Goal: Download file/media

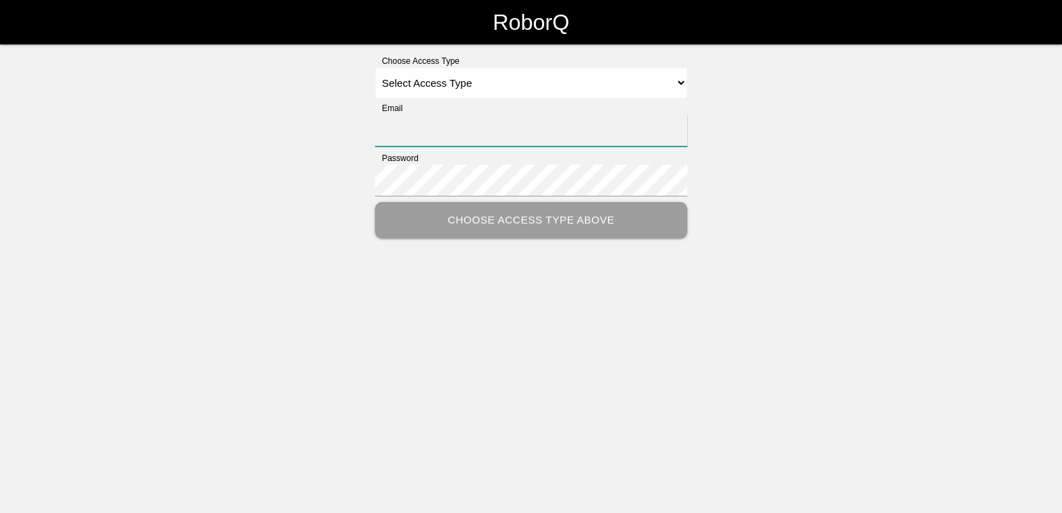
type input "[PERSON_NAME][EMAIL_ADDRESS][PERSON_NAME][DOMAIN_NAME]"
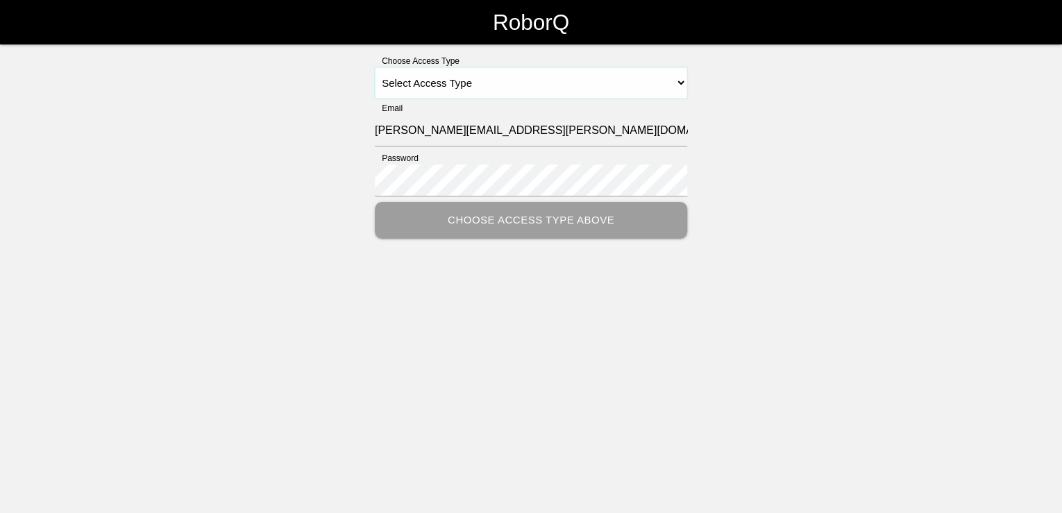
click at [505, 86] on select "Select Access Type Admin Customer Supervisor Worker" at bounding box center [531, 82] width 312 height 31
select select "Customer"
click at [375, 67] on select "Select Access Type Admin Customer Supervisor Worker" at bounding box center [531, 82] width 312 height 31
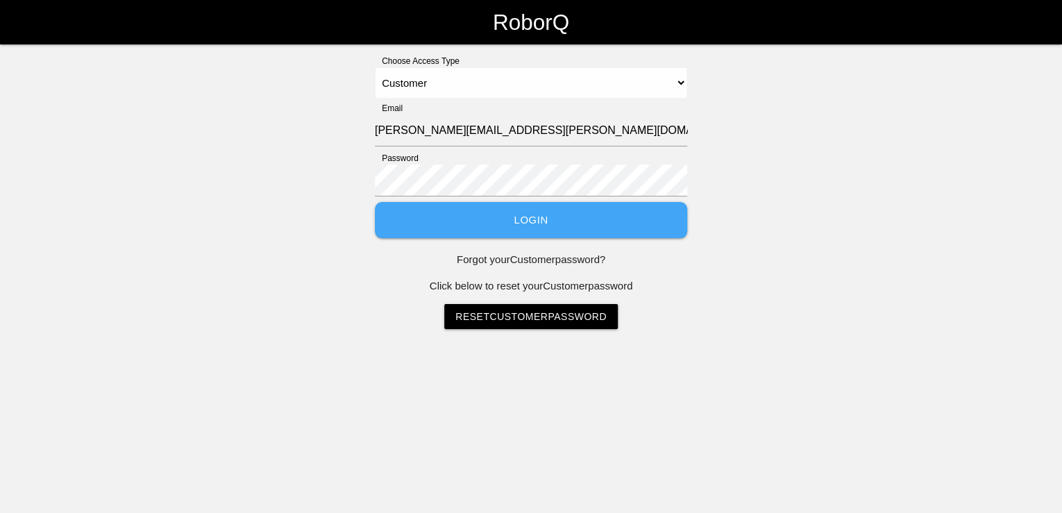
click at [553, 222] on button "Login" at bounding box center [531, 220] width 312 height 37
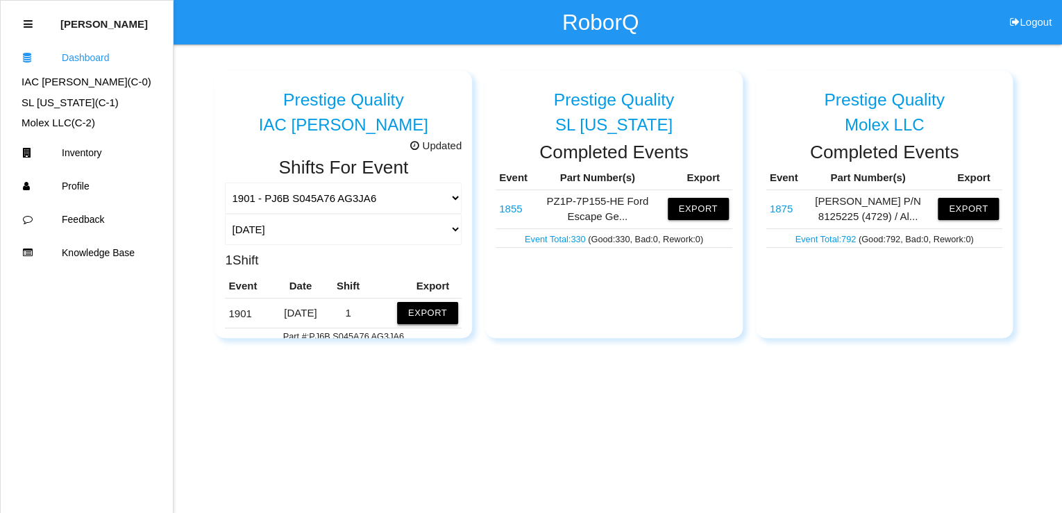
click at [422, 307] on button "Export" at bounding box center [427, 313] width 61 height 22
click at [413, 307] on button "Excel" at bounding box center [415, 310] width 26 height 12
